Goal: Task Accomplishment & Management: Manage account settings

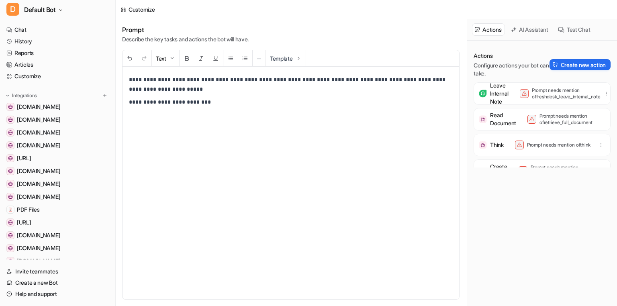
click at [251, 90] on p "**********" at bounding box center [291, 84] width 324 height 19
click at [585, 10] on button "Save changes" at bounding box center [590, 10] width 42 height 12
